Goal: Navigation & Orientation: Understand site structure

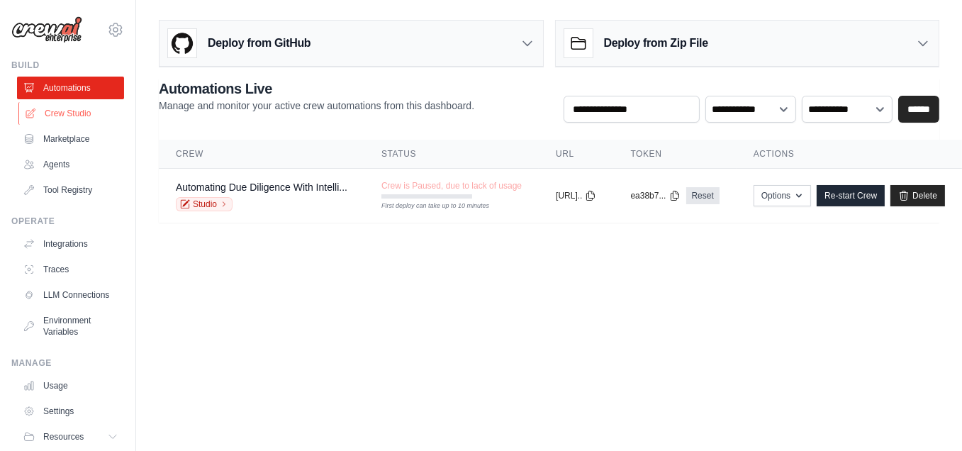
click at [62, 108] on link "Crew Studio" at bounding box center [71, 113] width 107 height 23
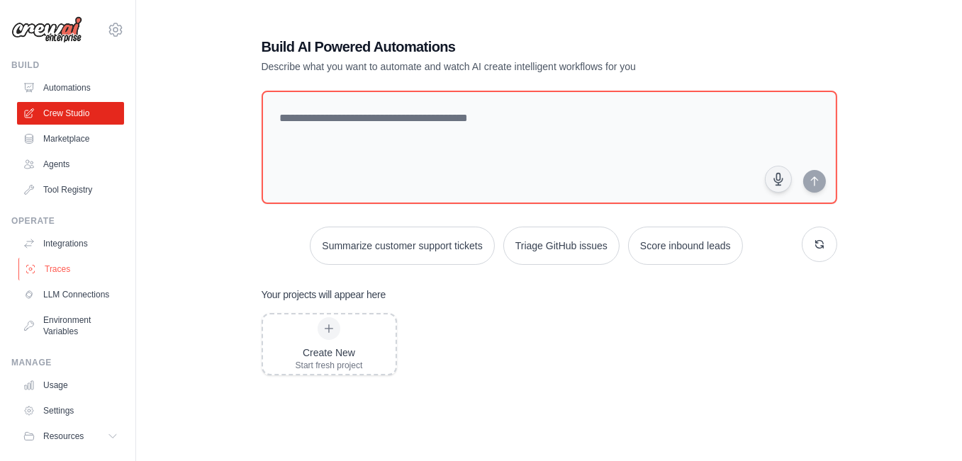
scroll to position [46, 0]
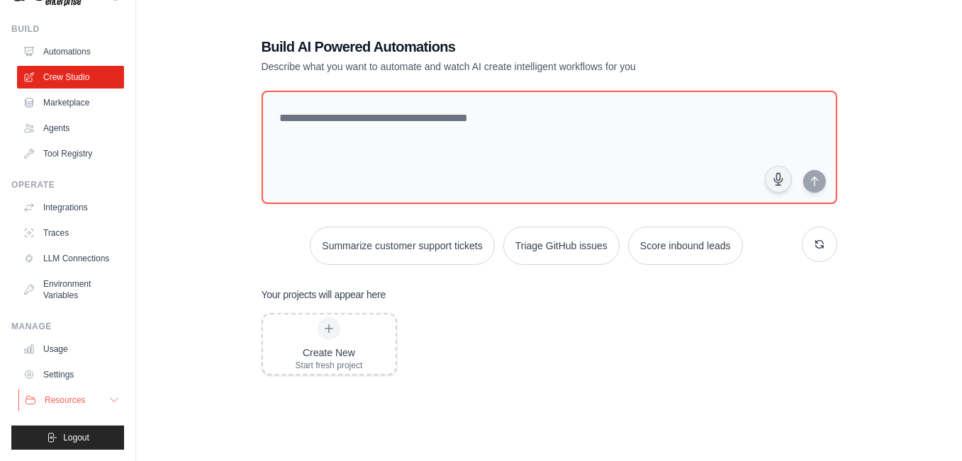
click at [94, 396] on button "Resources" at bounding box center [71, 400] width 107 height 23
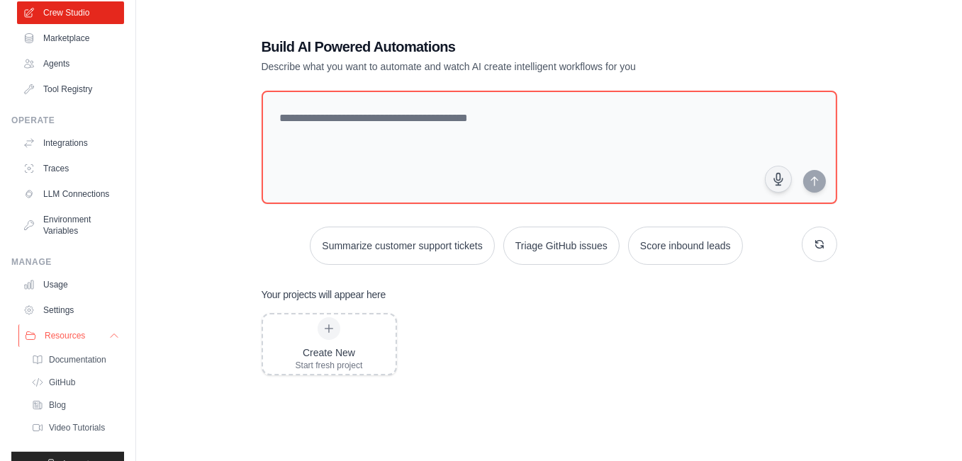
scroll to position [137, 0]
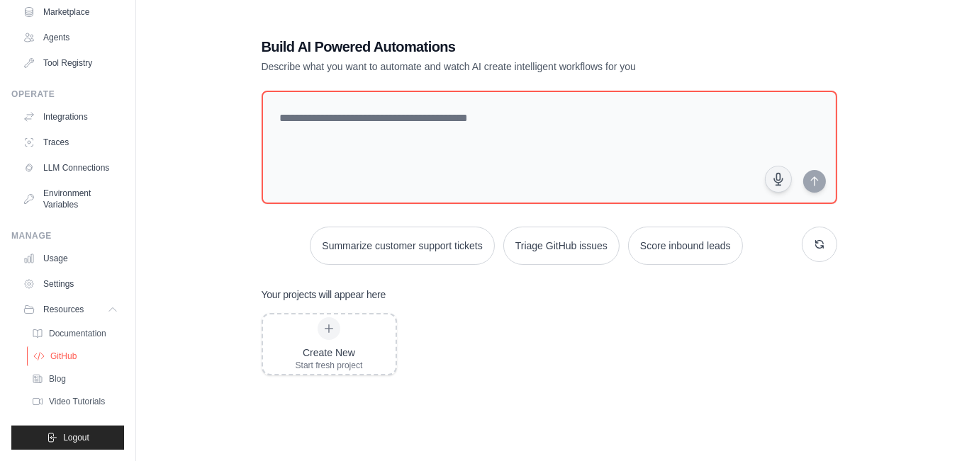
click at [101, 356] on link "GitHub" at bounding box center [76, 357] width 99 height 20
click at [199, 157] on div "Build AI Powered Automations Describe what you want to automate and watch AI cr…" at bounding box center [549, 288] width 780 height 549
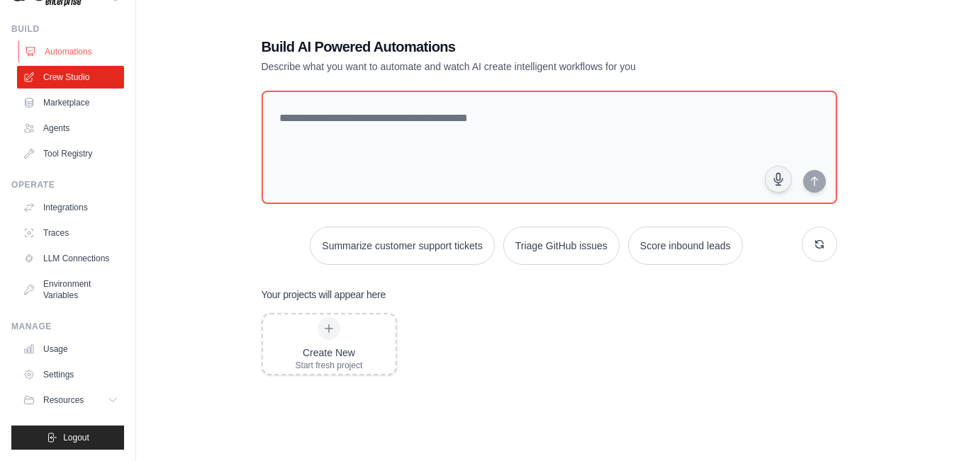
click at [64, 40] on link "Automations" at bounding box center [71, 51] width 107 height 23
click at [69, 91] on link "Marketplace" at bounding box center [71, 102] width 107 height 23
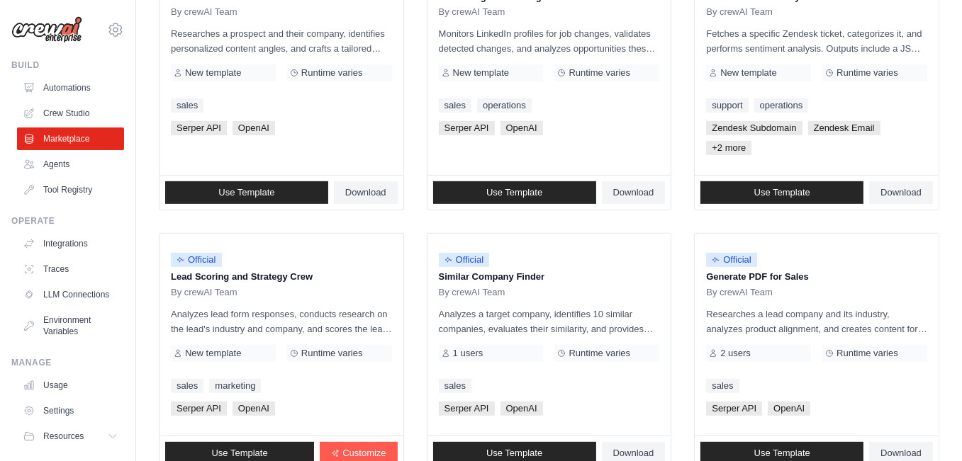
scroll to position [887, 0]
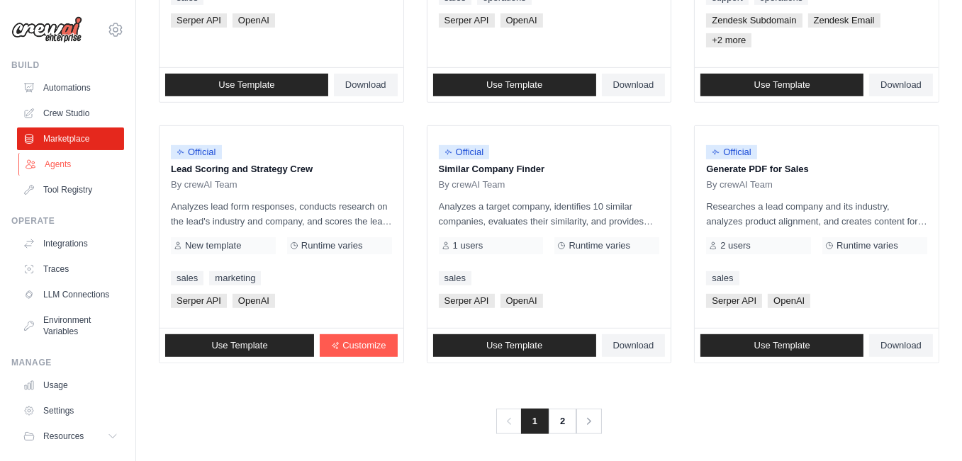
click at [69, 159] on link "Agents" at bounding box center [71, 164] width 107 height 23
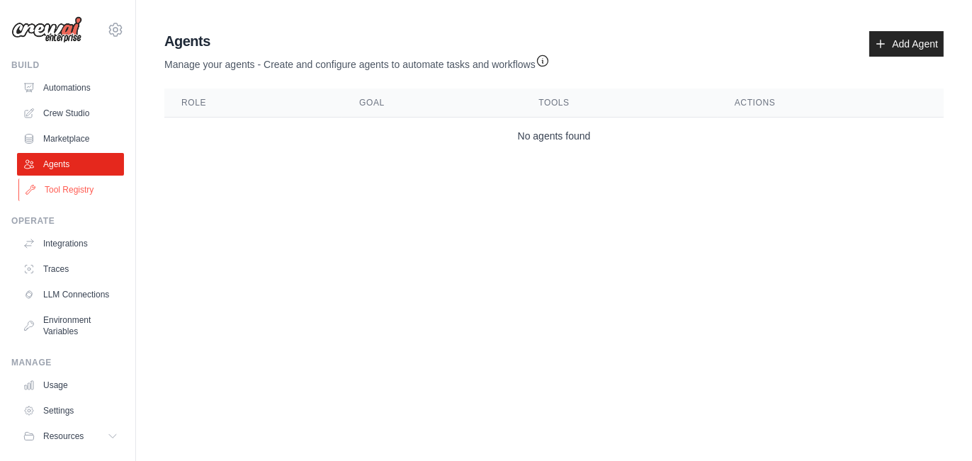
click at [76, 193] on link "Tool Registry" at bounding box center [71, 190] width 107 height 23
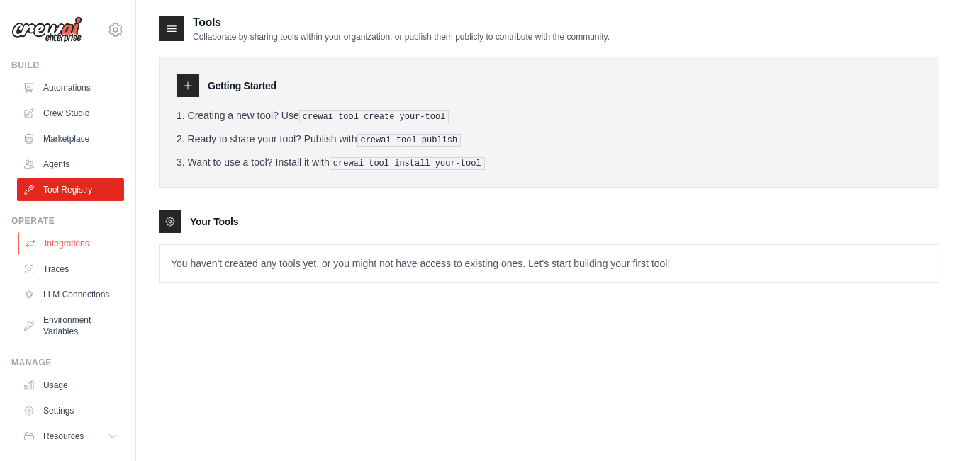
click at [64, 244] on link "Integrations" at bounding box center [71, 243] width 107 height 23
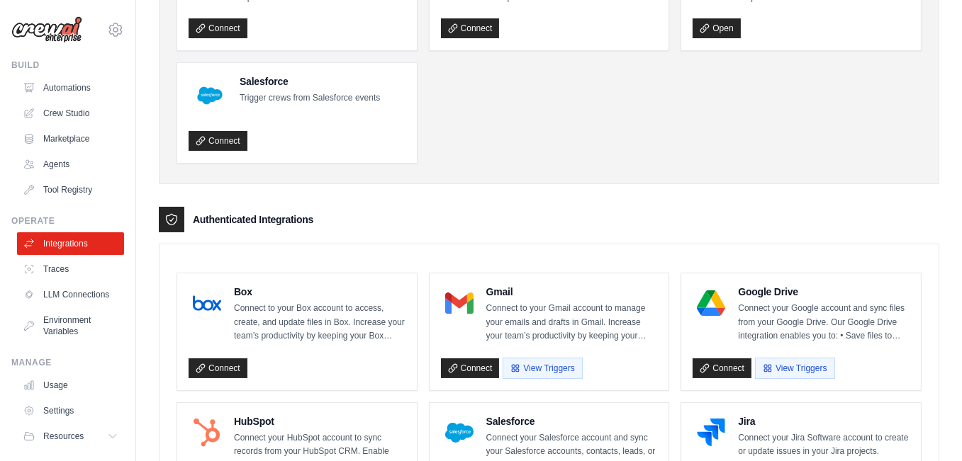
scroll to position [283, 0]
